Goal: Task Accomplishment & Management: Manage account settings

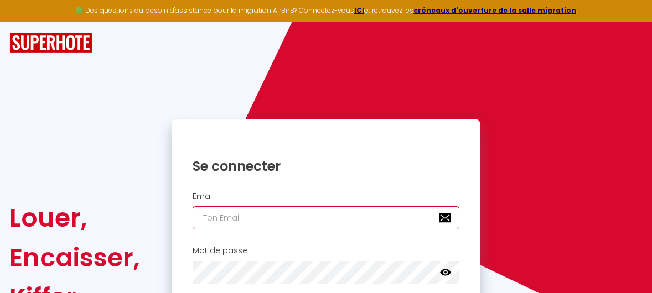
type input "[EMAIL_ADDRESS][DOMAIN_NAME]"
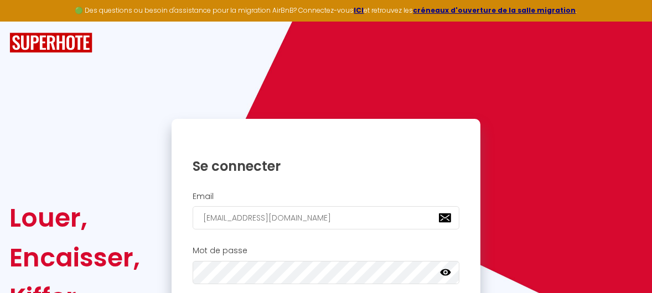
click at [652, 286] on div "Louer, Encaisser, Kiffer. Se connecter Email [EMAIL_ADDRESS][DOMAIN_NAME] Mot d…" at bounding box center [326, 209] width 652 height 375
drag, startPoint x: 0, startPoint y: 0, endPoint x: 655, endPoint y: 287, distance: 715.2
click at [652, 286] on html "🟢 Des questions ou besoin d'assistance pour la migration AirBnB? Connectez-vous…" at bounding box center [326, 146] width 652 height 293
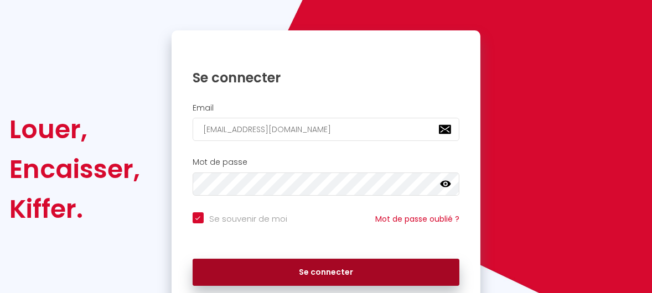
click at [369, 273] on button "Se connecter" at bounding box center [326, 273] width 267 height 28
checkbox input "true"
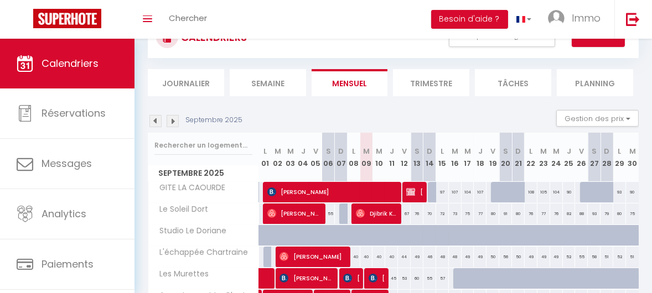
scroll to position [43, 0]
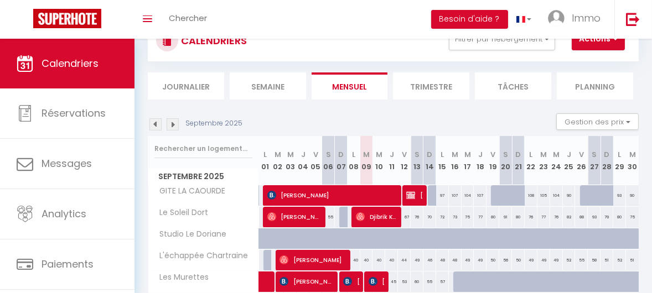
click at [172, 122] on img at bounding box center [173, 124] width 12 height 12
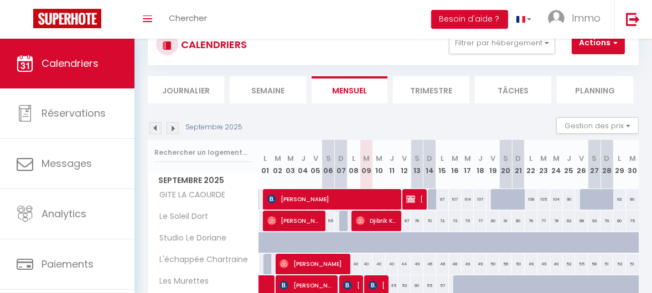
select select
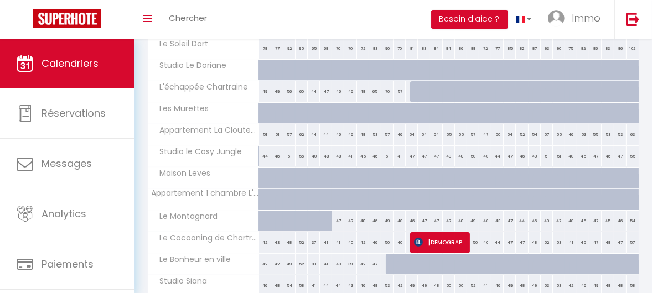
scroll to position [214, 0]
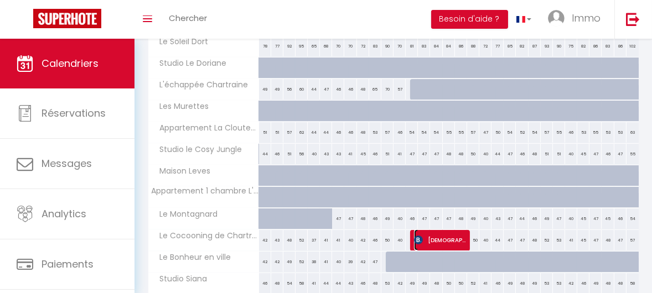
click at [421, 238] on span "[DEMOGRAPHIC_DATA] Stam" at bounding box center [440, 240] width 53 height 21
select select "OK"
select select "KO"
select select "0"
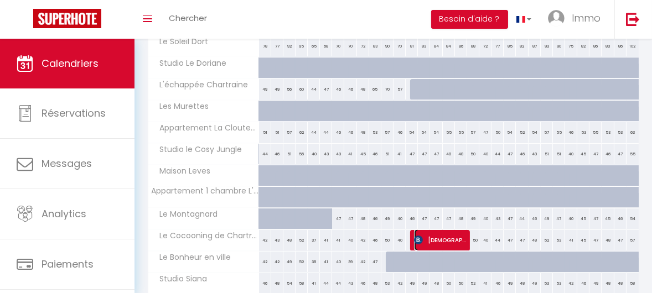
select select "1"
select select
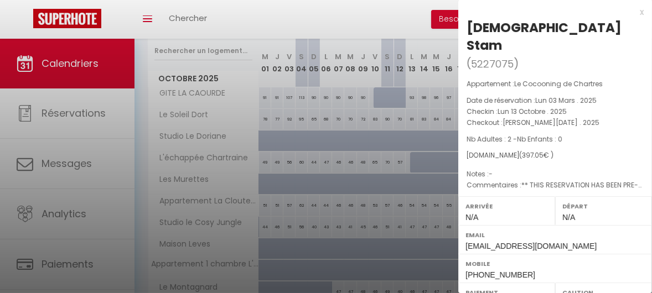
scroll to position [55, 0]
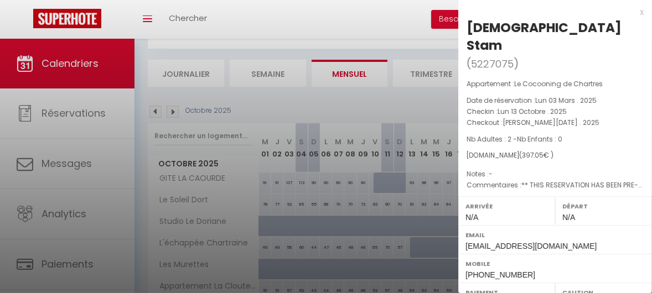
click at [370, 24] on div at bounding box center [326, 146] width 652 height 293
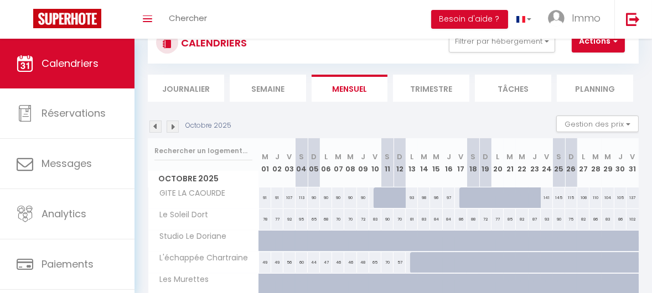
scroll to position [29, 0]
